Goal: Navigation & Orientation: Find specific page/section

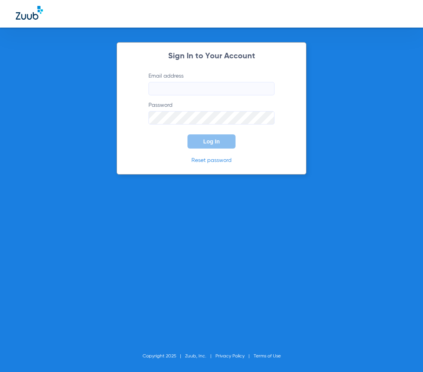
type input "[EMAIL_ADDRESS][DOMAIN_NAME]"
click at [206, 143] on span "Log In" at bounding box center [211, 141] width 17 height 6
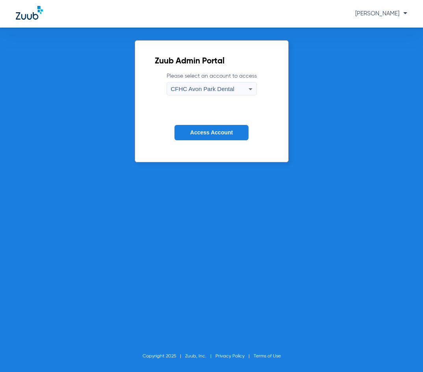
click at [198, 89] on span "CFHC Avon Park Dental" at bounding box center [202, 88] width 63 height 7
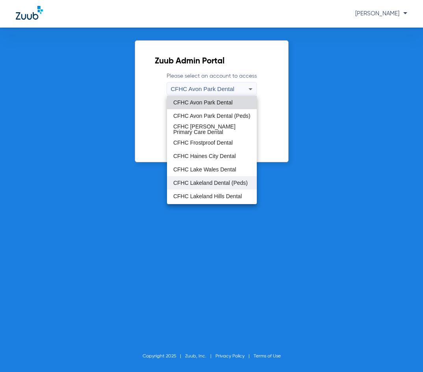
scroll to position [52, 0]
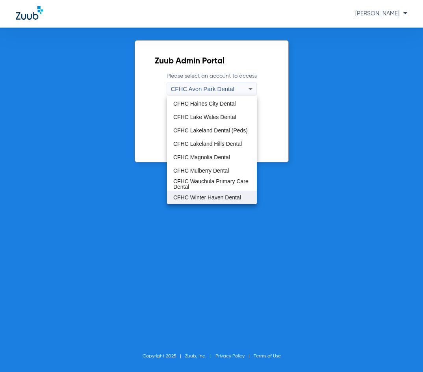
click at [216, 199] on span "CFHC Winter Haven Dental" at bounding box center [207, 197] width 68 height 6
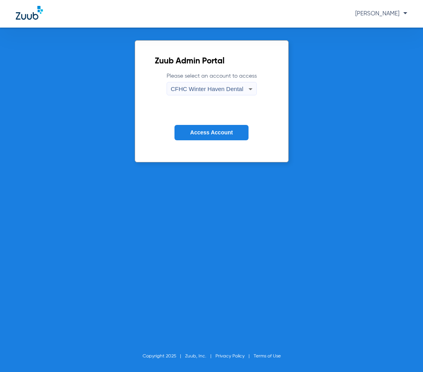
click at [198, 135] on span "Access Account" at bounding box center [211, 132] width 43 height 6
